Goal: Task Accomplishment & Management: Manage account settings

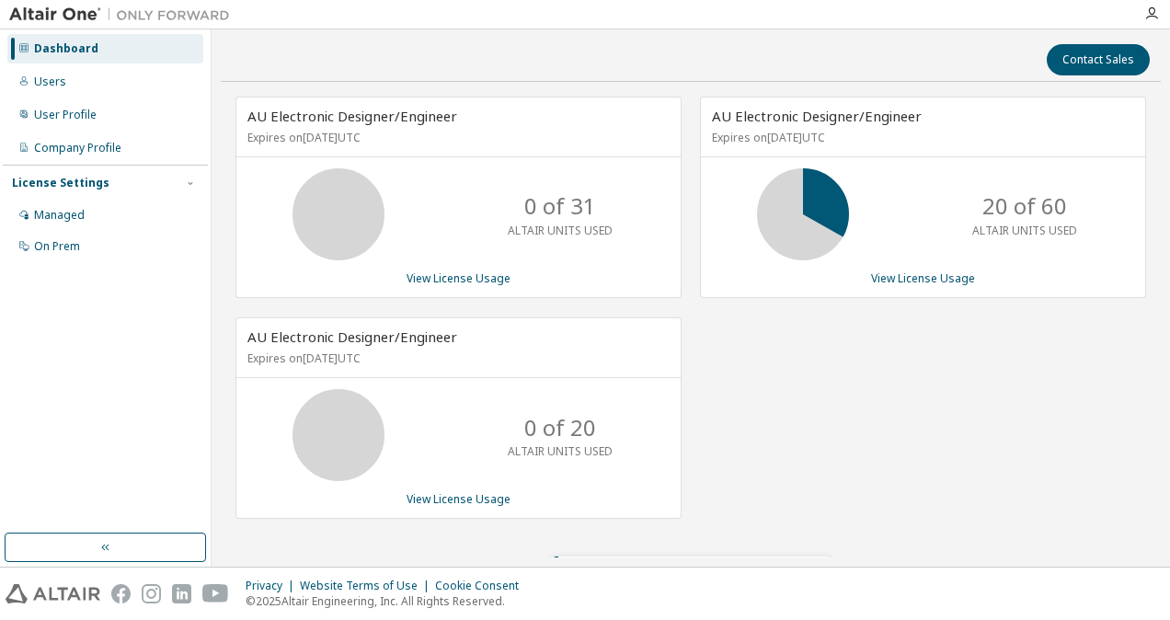
click at [775, 392] on div "AU Electronic Designer/Engineer Expires on [DATE] UTC 20 of 60 ALTAIR UNITS USE…" at bounding box center [914, 318] width 465 height 442
click at [76, 67] on div "Users" at bounding box center [105, 81] width 196 height 29
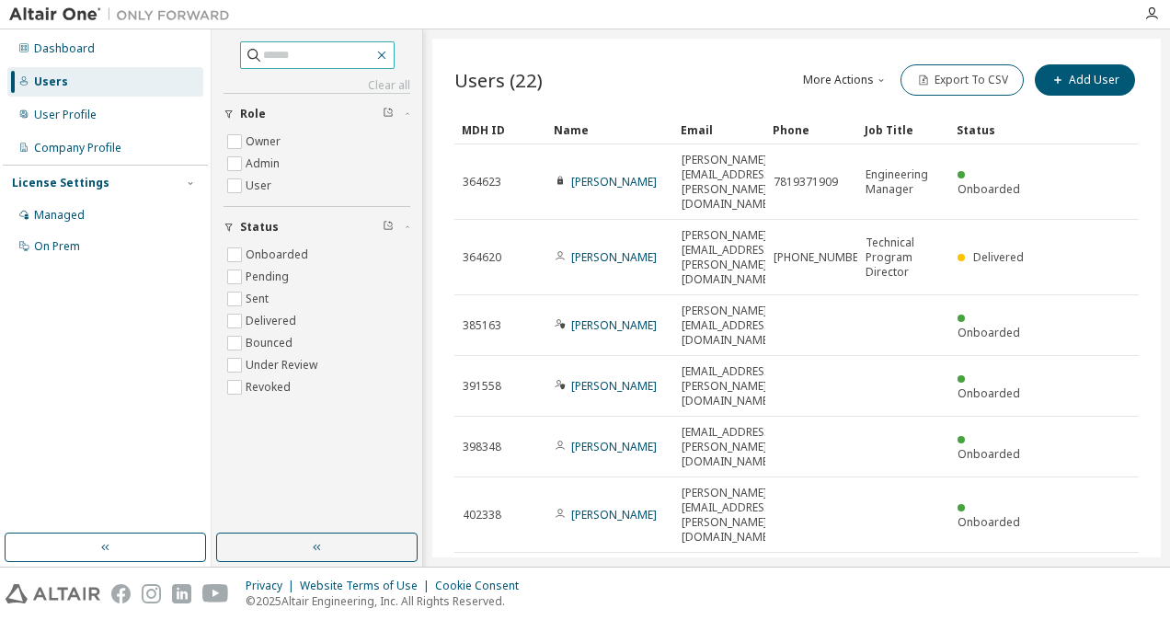
click at [389, 53] on icon "button" at bounding box center [382, 55] width 15 height 15
click at [389, 58] on icon "button" at bounding box center [382, 55] width 15 height 15
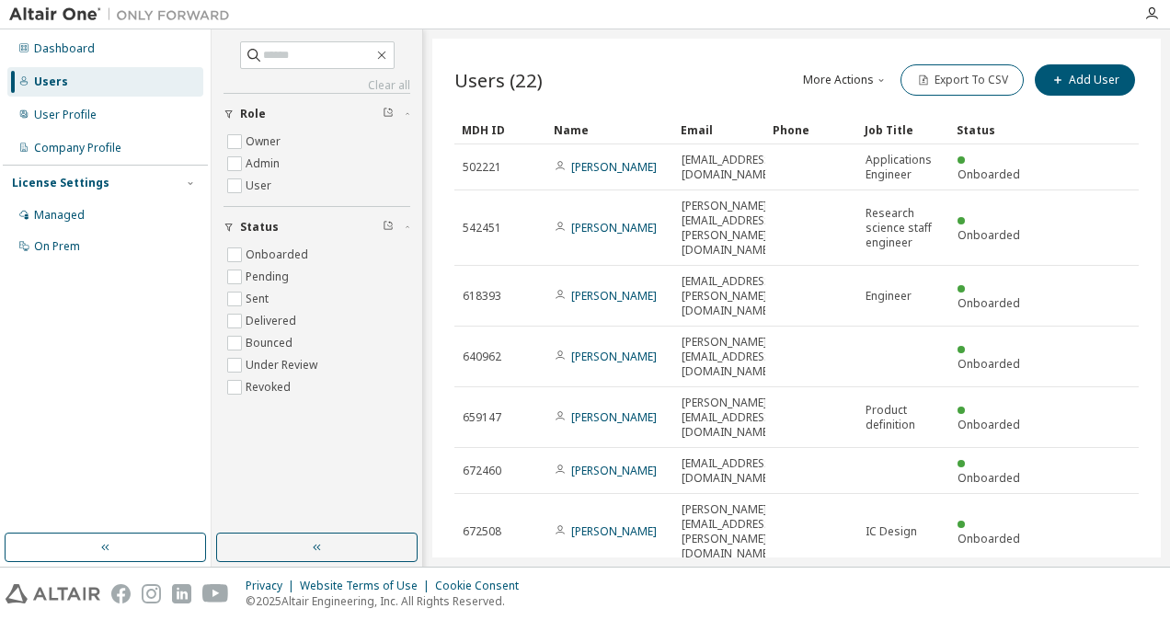
scroll to position [43, 0]
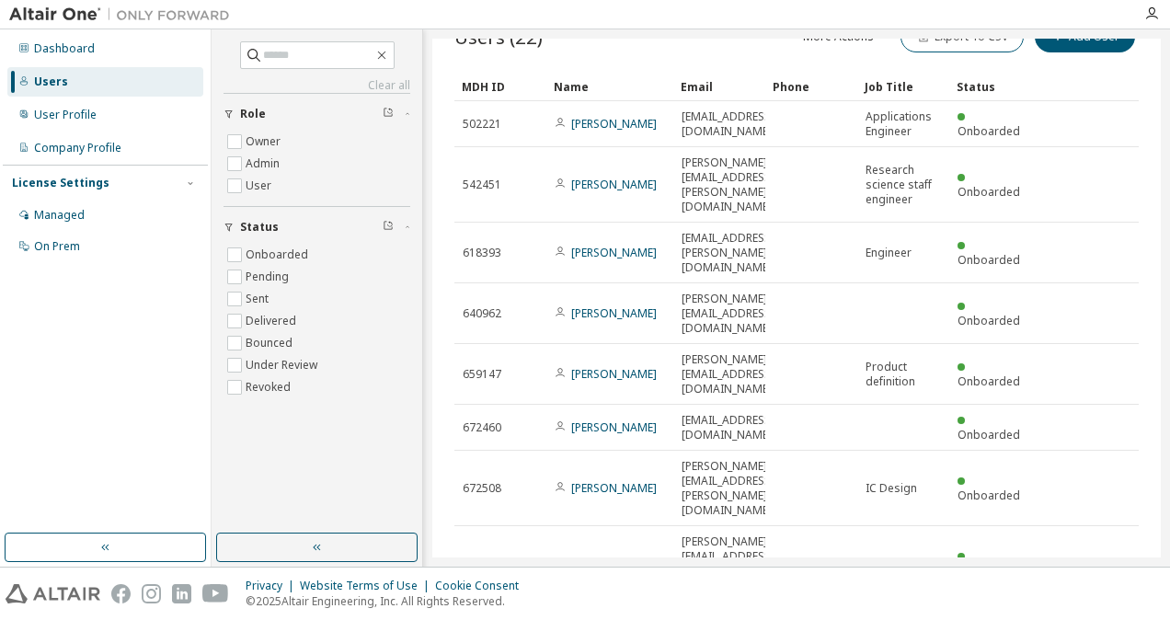
type input "*"
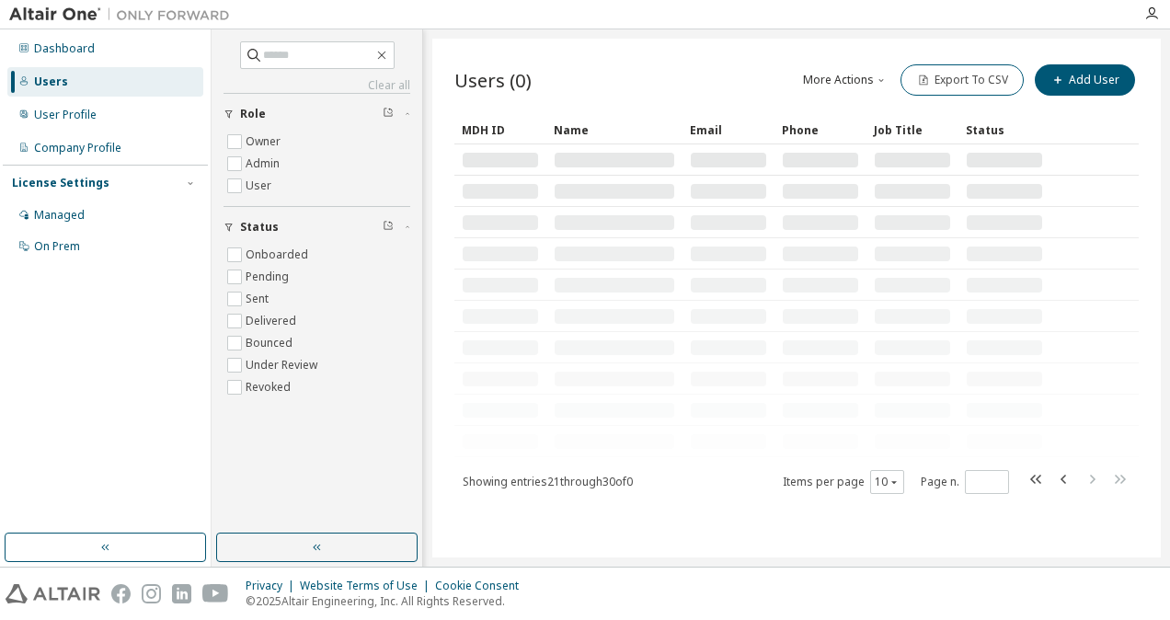
scroll to position [0, 0]
